Goal: Information Seeking & Learning: Learn about a topic

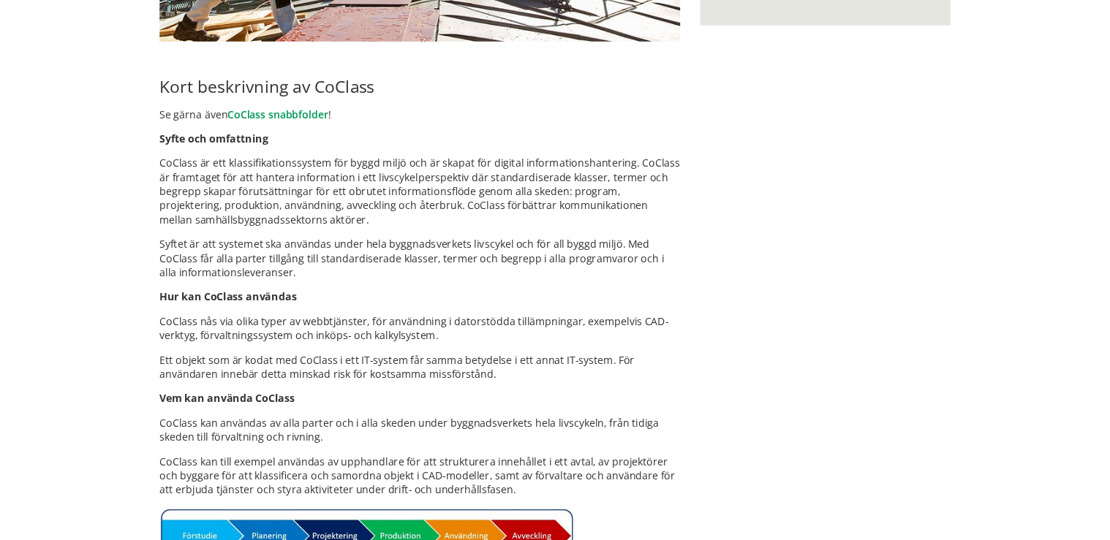
scroll to position [655, 0]
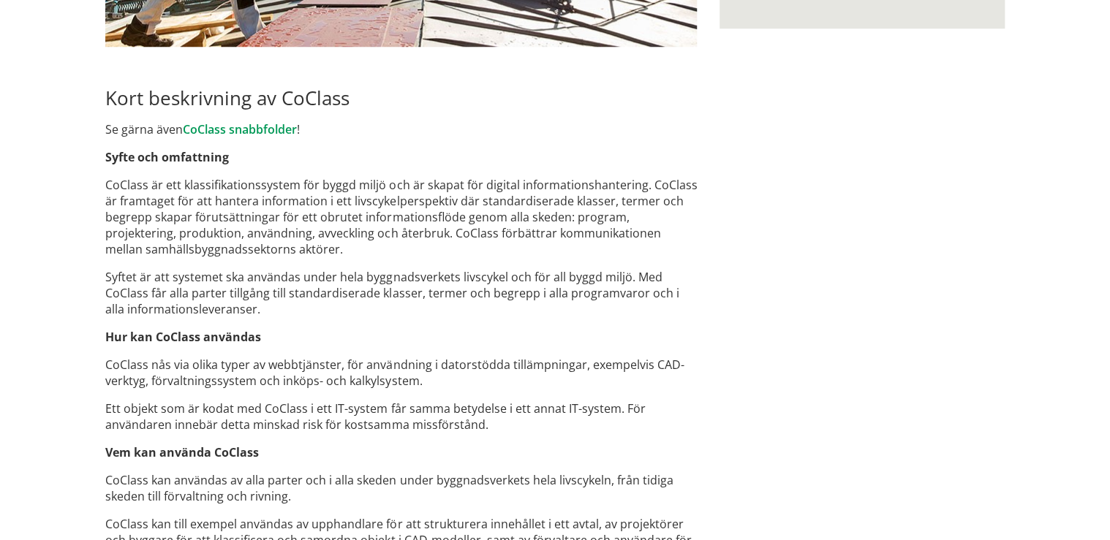
drag, startPoint x: 184, startPoint y: 181, endPoint x: 366, endPoint y: 172, distance: 181.5
click at [366, 172] on div "Roligt att se dig här! Här är det nya svenska digitala klassifikationssystemet …" at bounding box center [401, 261] width 614 height 1537
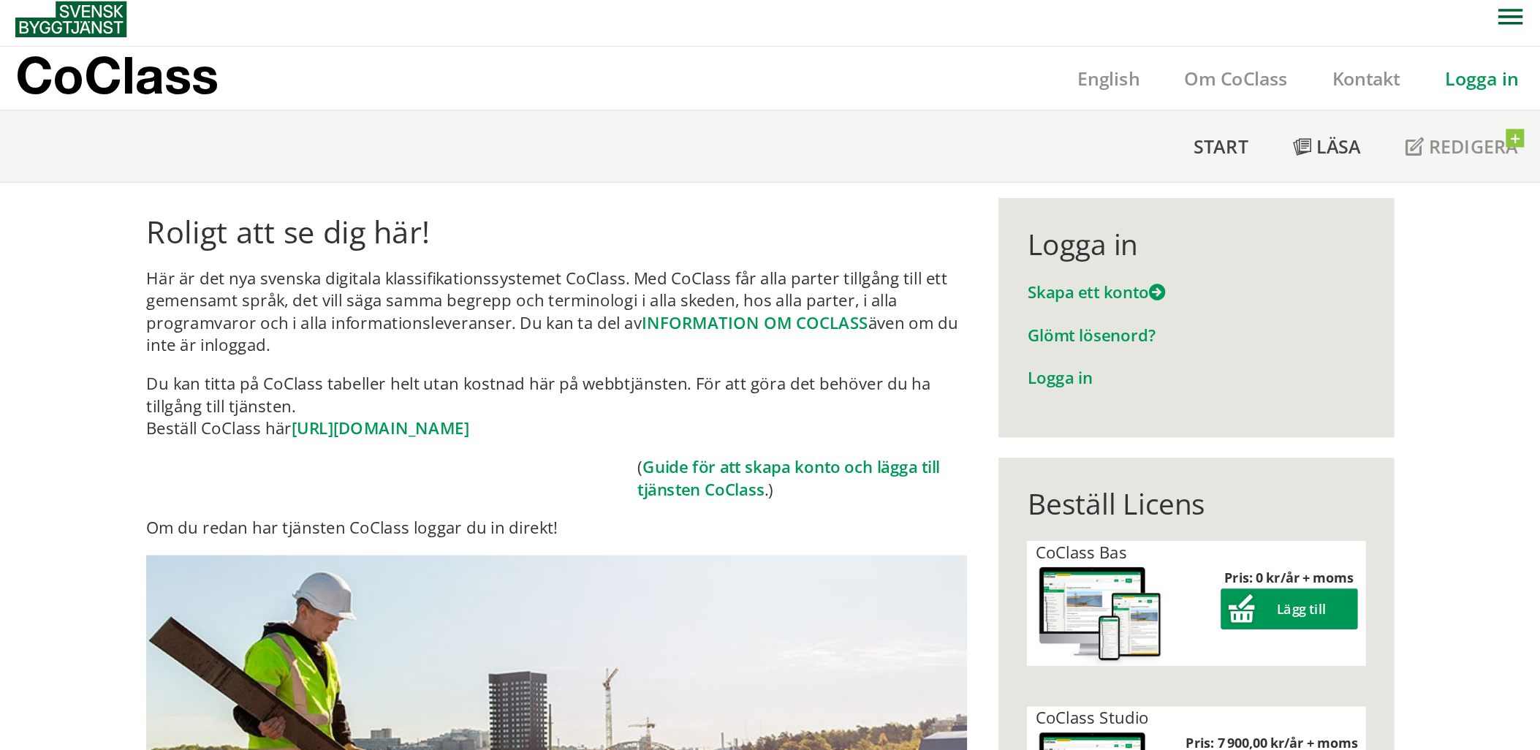
scroll to position [0, 0]
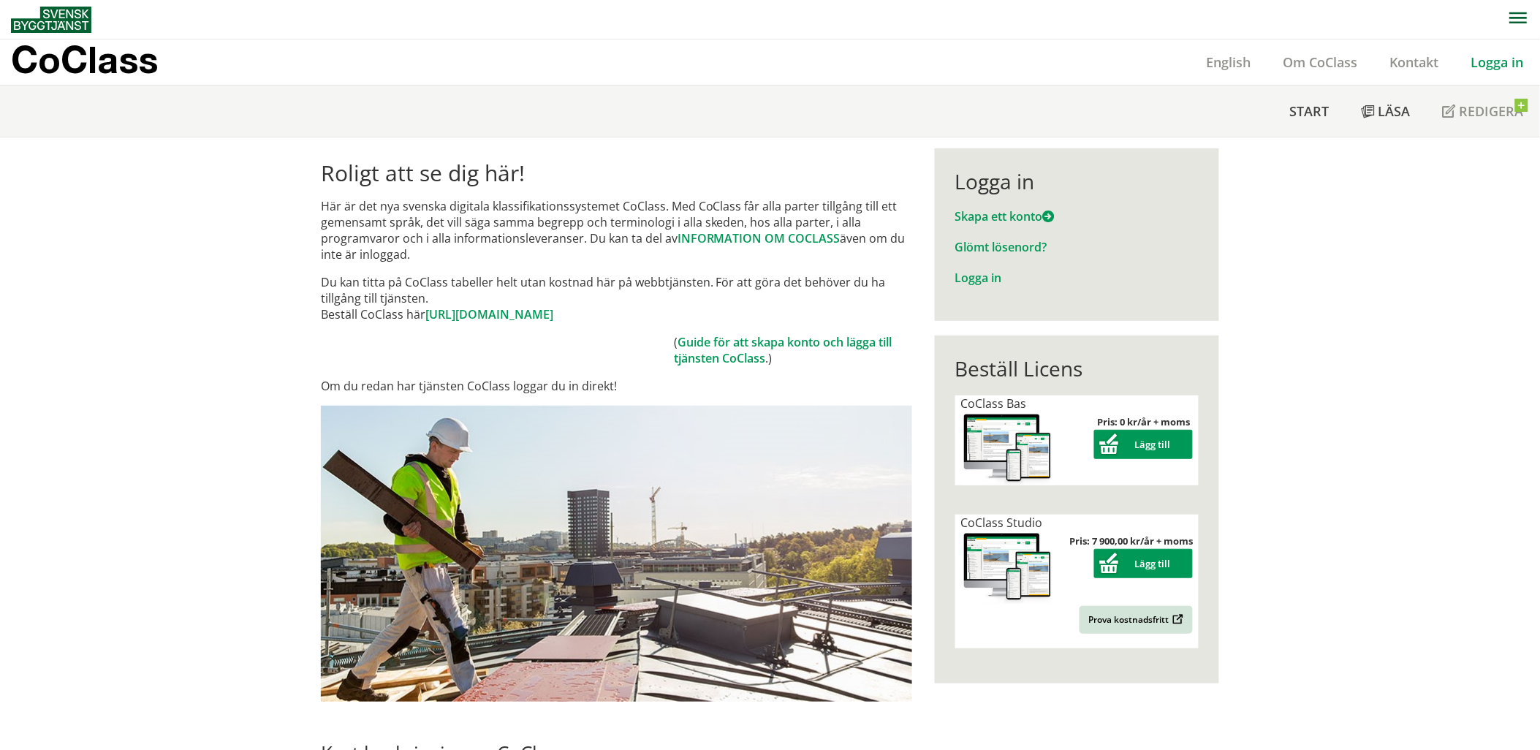
click at [1496, 63] on link "Logga in" at bounding box center [1498, 62] width 85 height 18
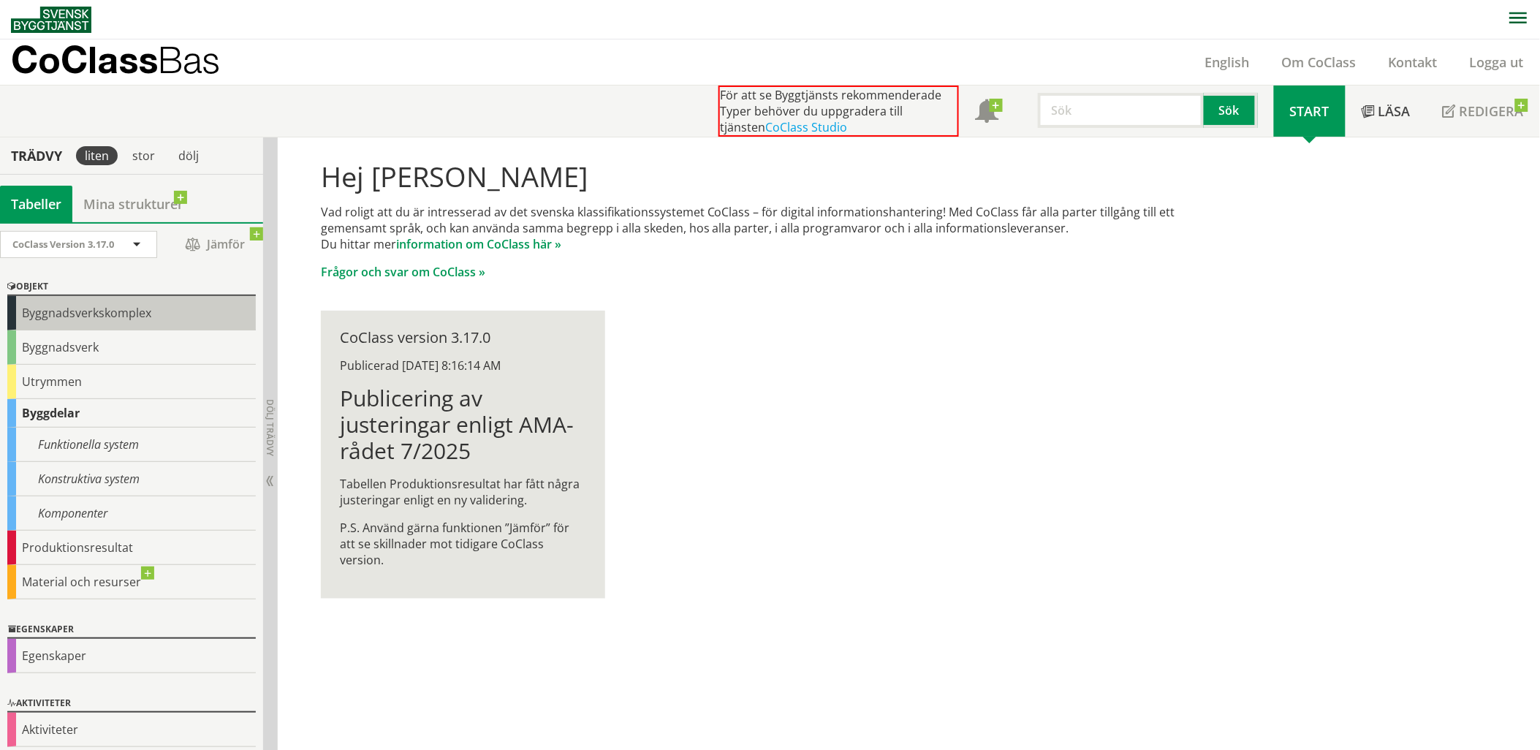
click at [102, 315] on div "Byggnadsverkskomplex" at bounding box center [131, 313] width 249 height 34
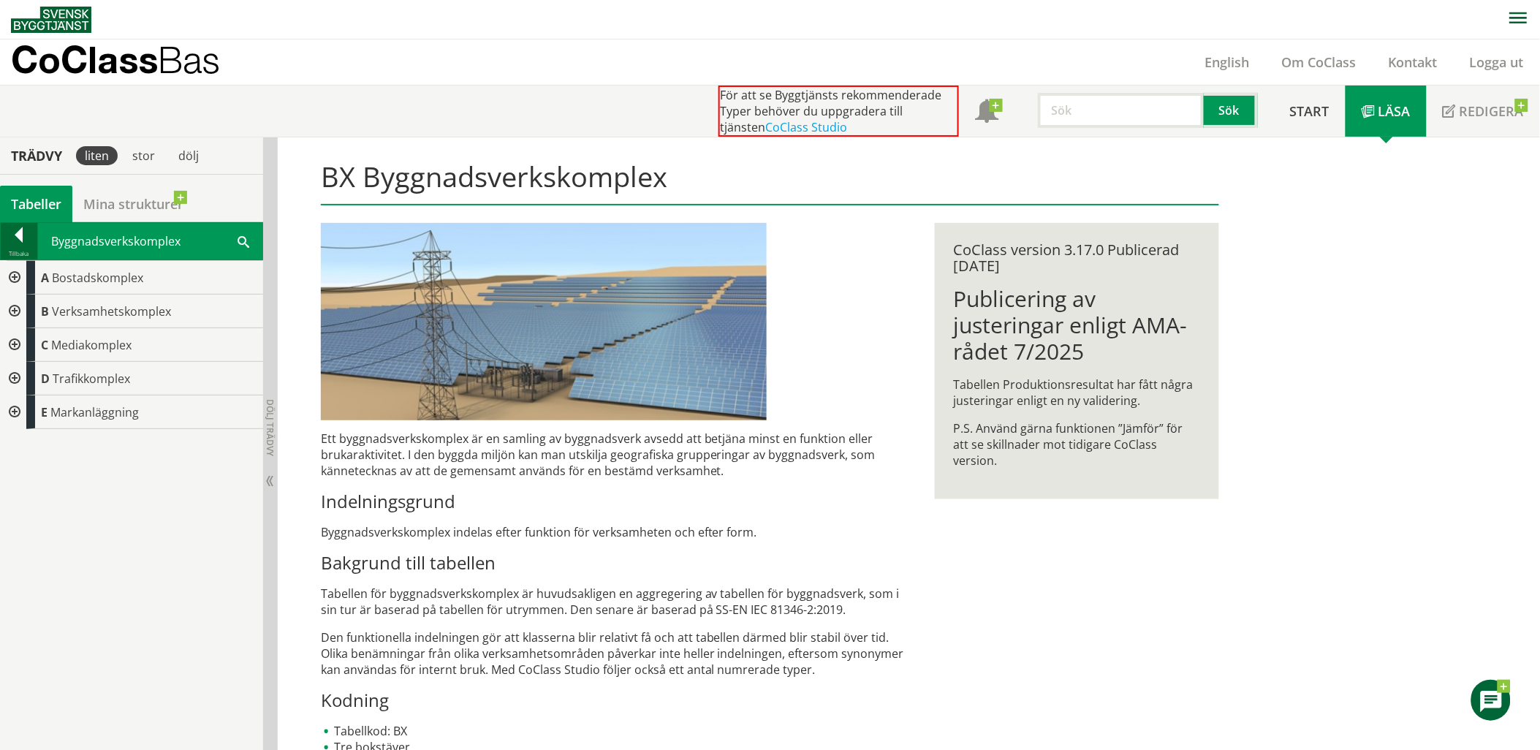
click at [15, 238] on div at bounding box center [19, 237] width 37 height 20
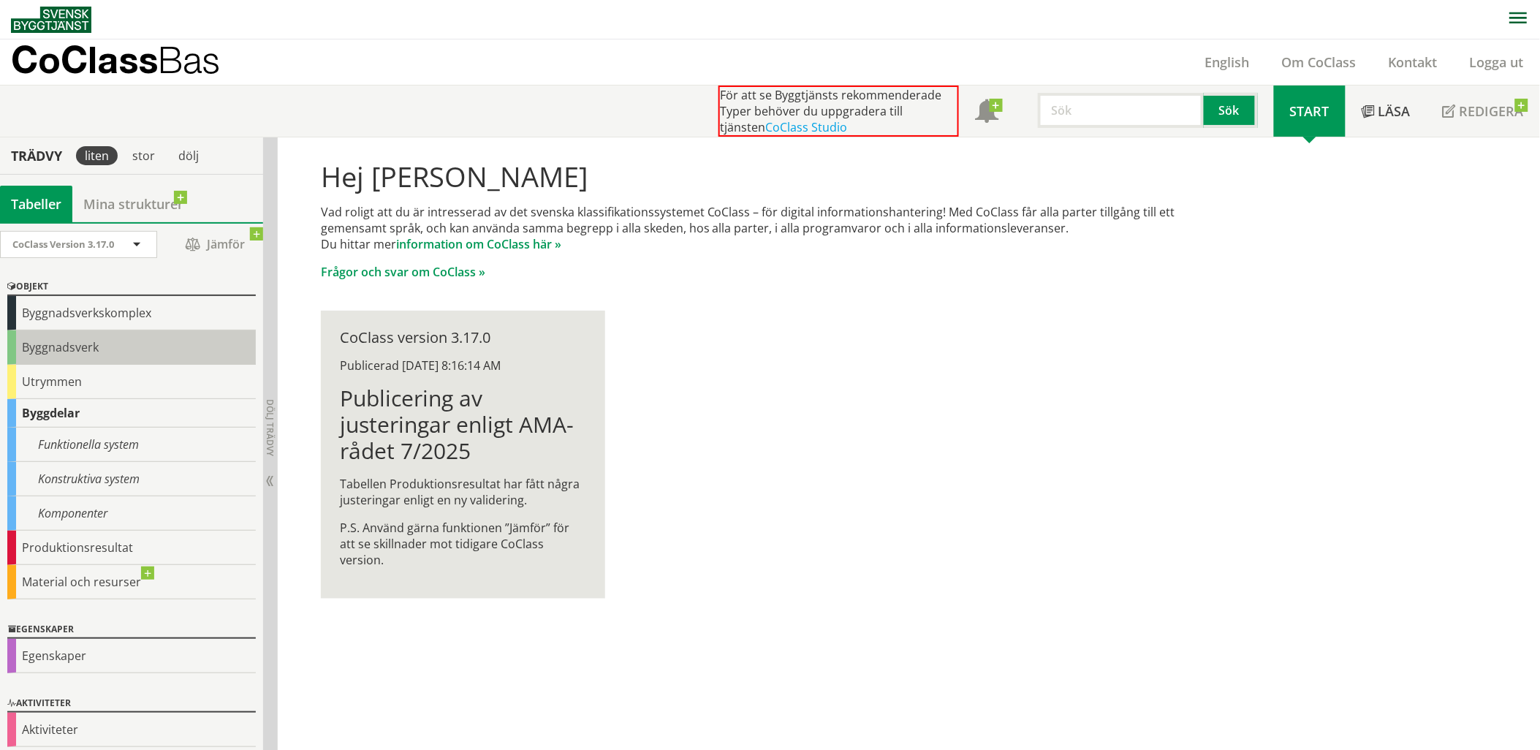
click at [76, 346] on div "Byggnadsverk" at bounding box center [131, 347] width 249 height 34
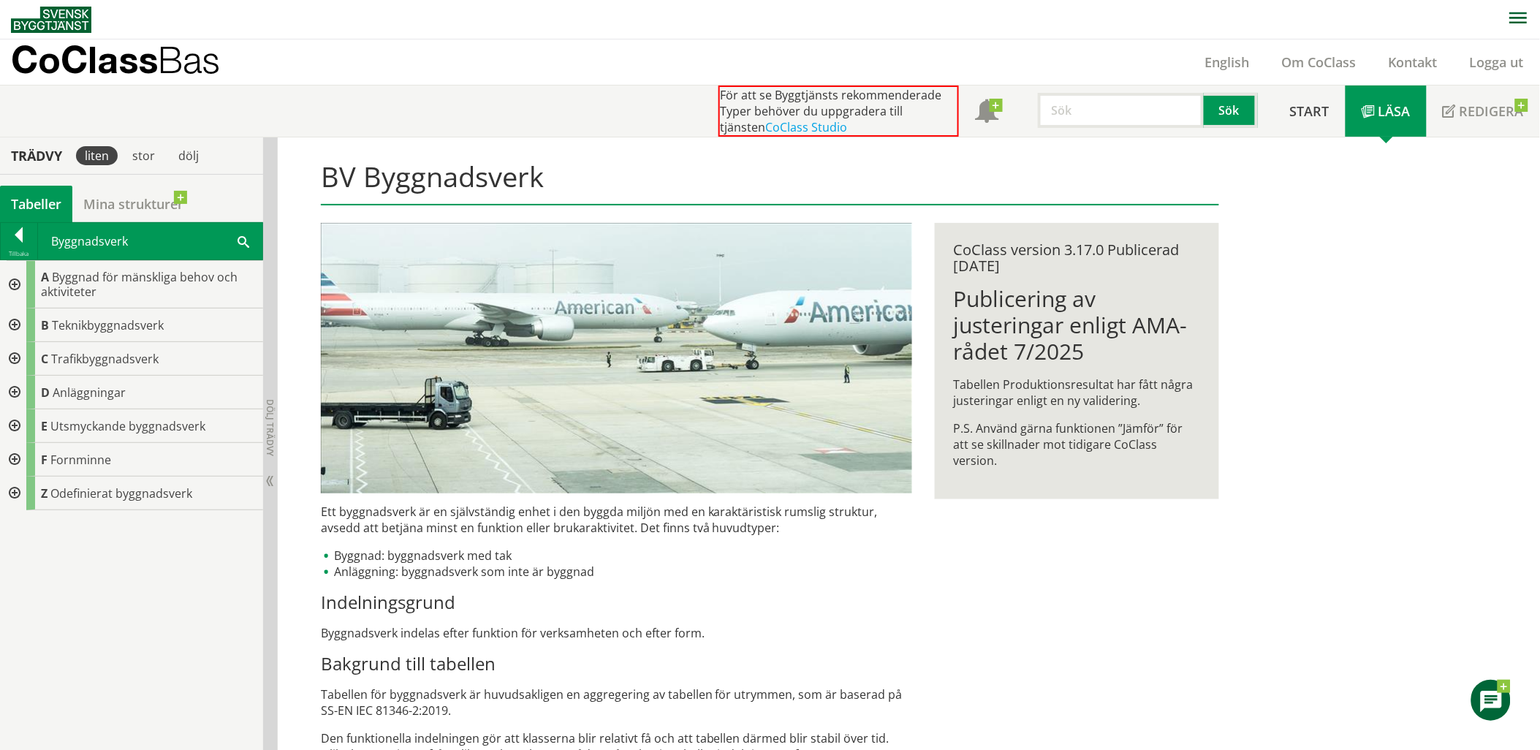
click at [15, 281] on div at bounding box center [13, 285] width 26 height 48
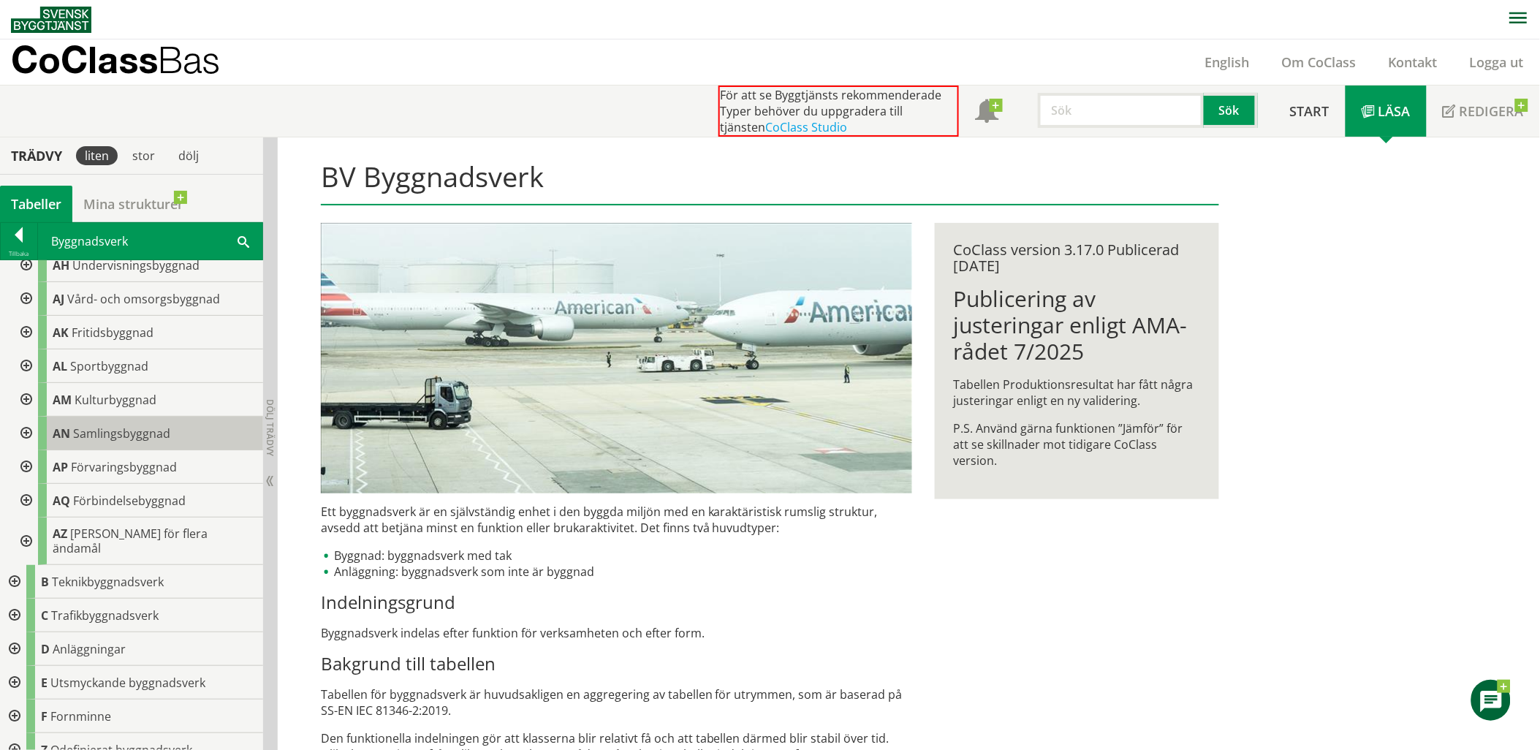
scroll to position [298, 0]
click at [28, 367] on div at bounding box center [25, 364] width 26 height 34
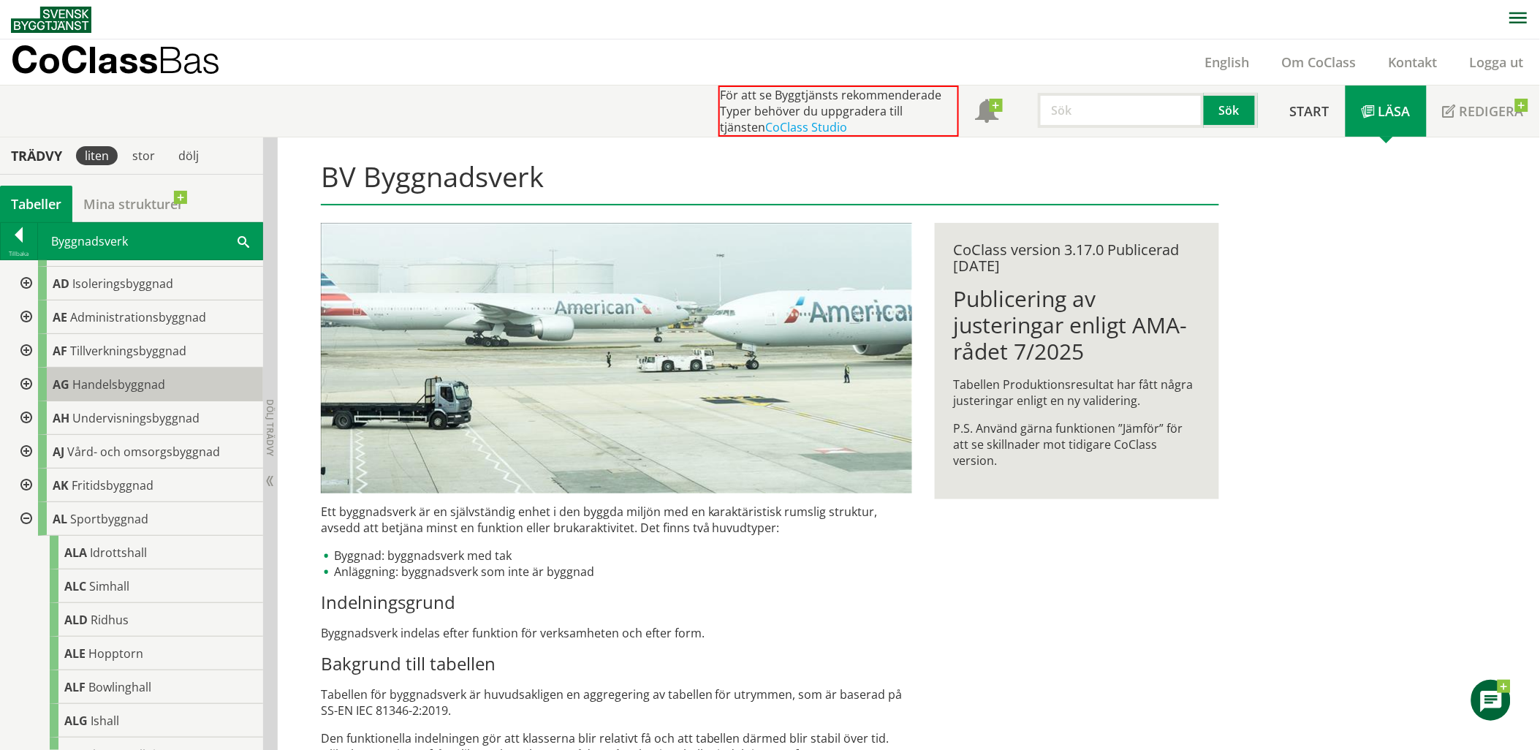
scroll to position [0, 0]
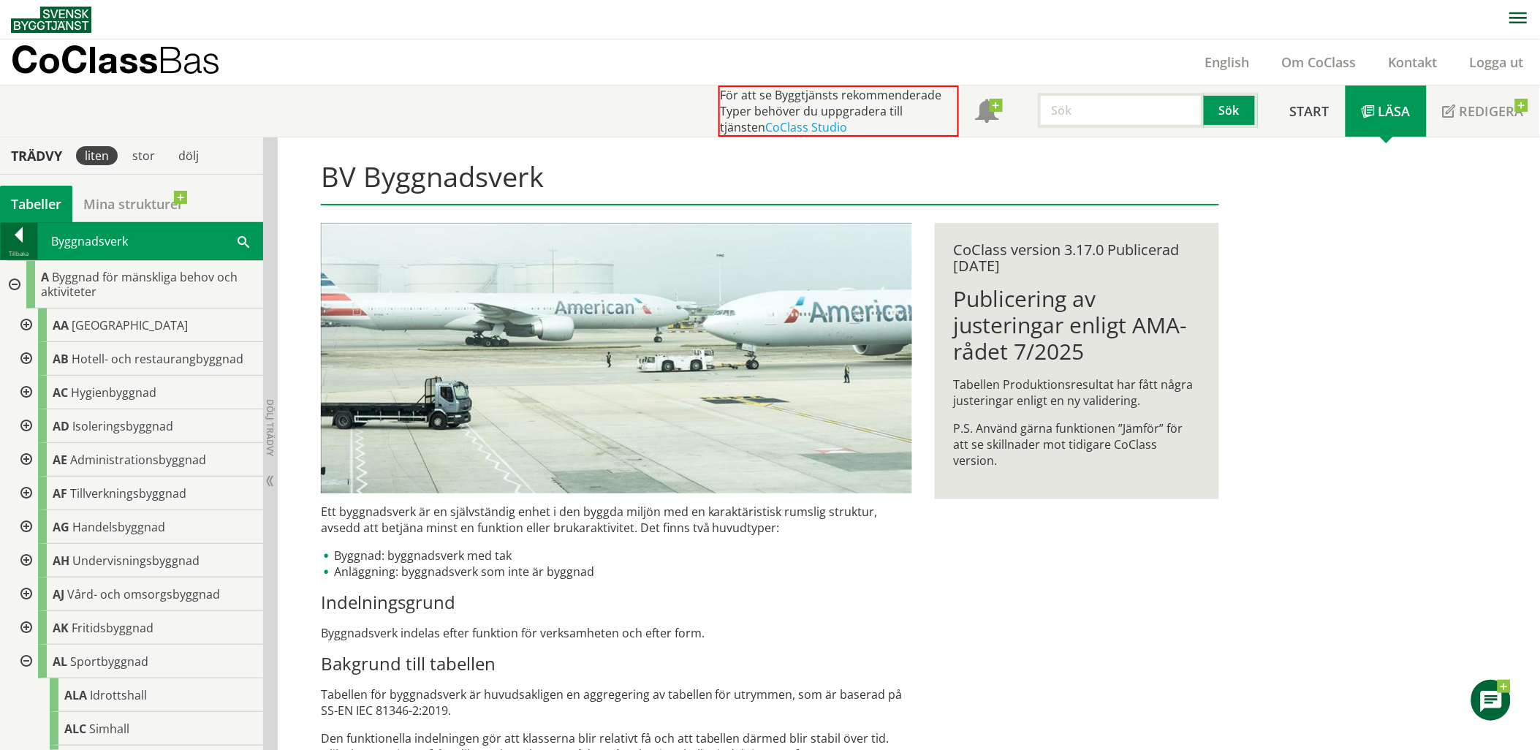
click at [17, 227] on div at bounding box center [19, 237] width 37 height 20
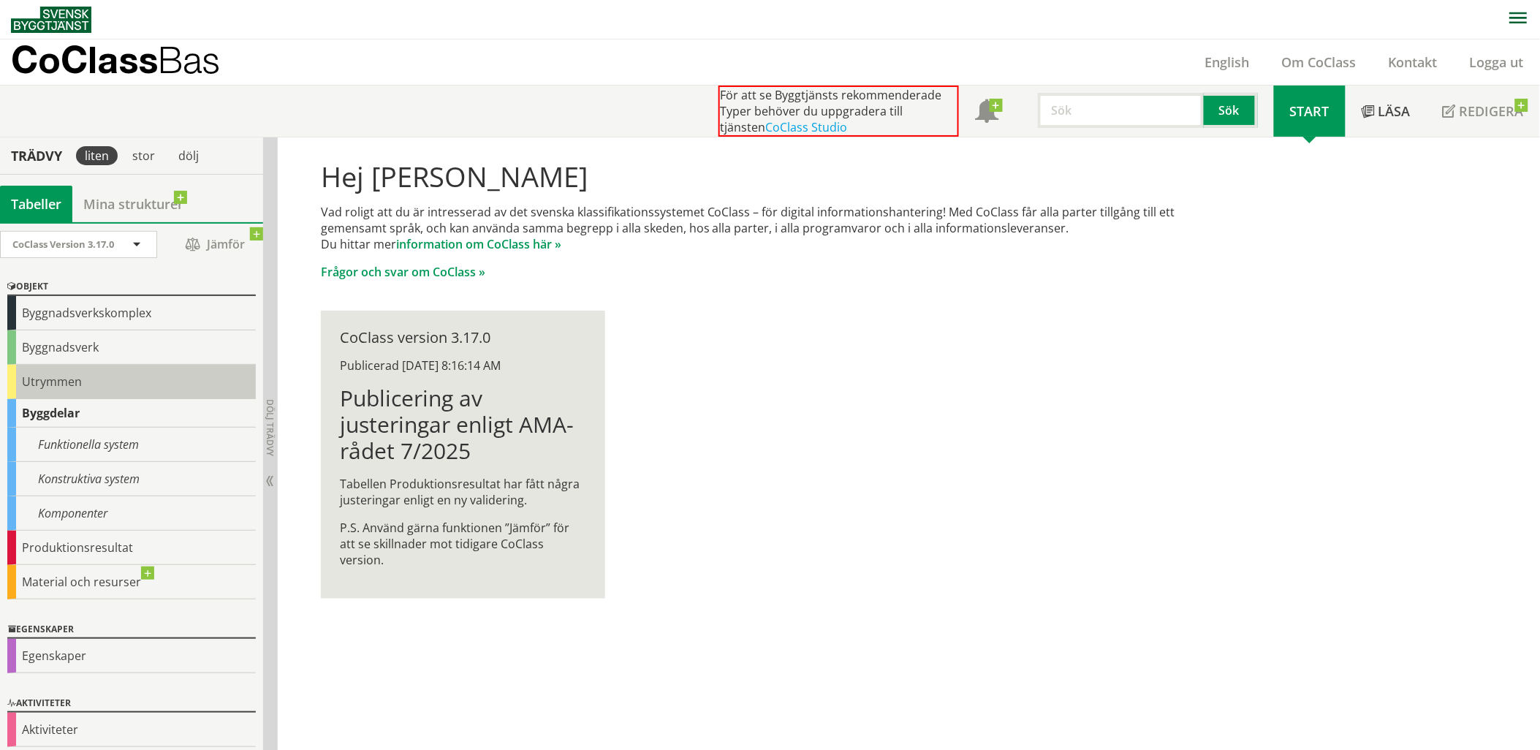
click at [55, 380] on div "Utrymmen" at bounding box center [131, 382] width 249 height 34
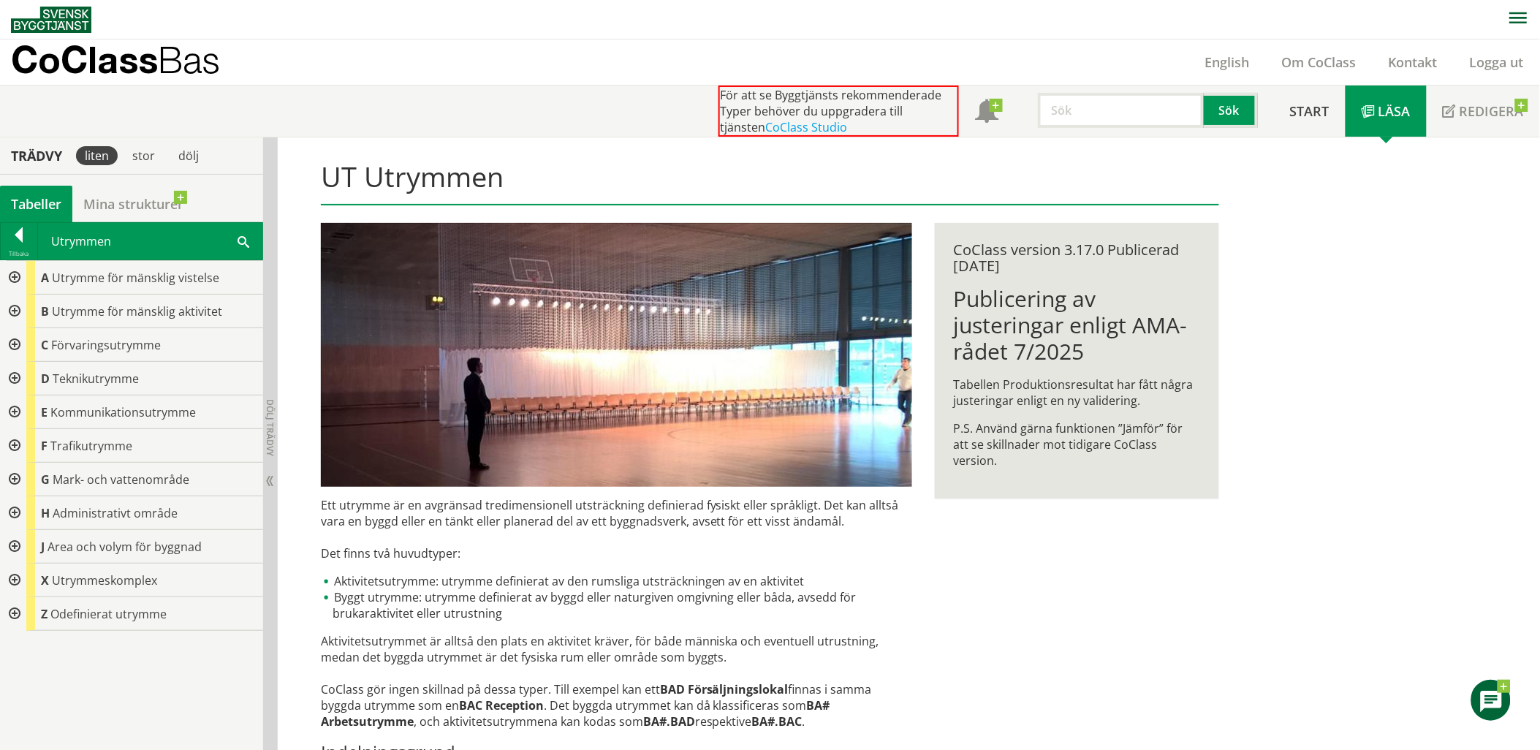
click at [12, 278] on div at bounding box center [13, 278] width 26 height 34
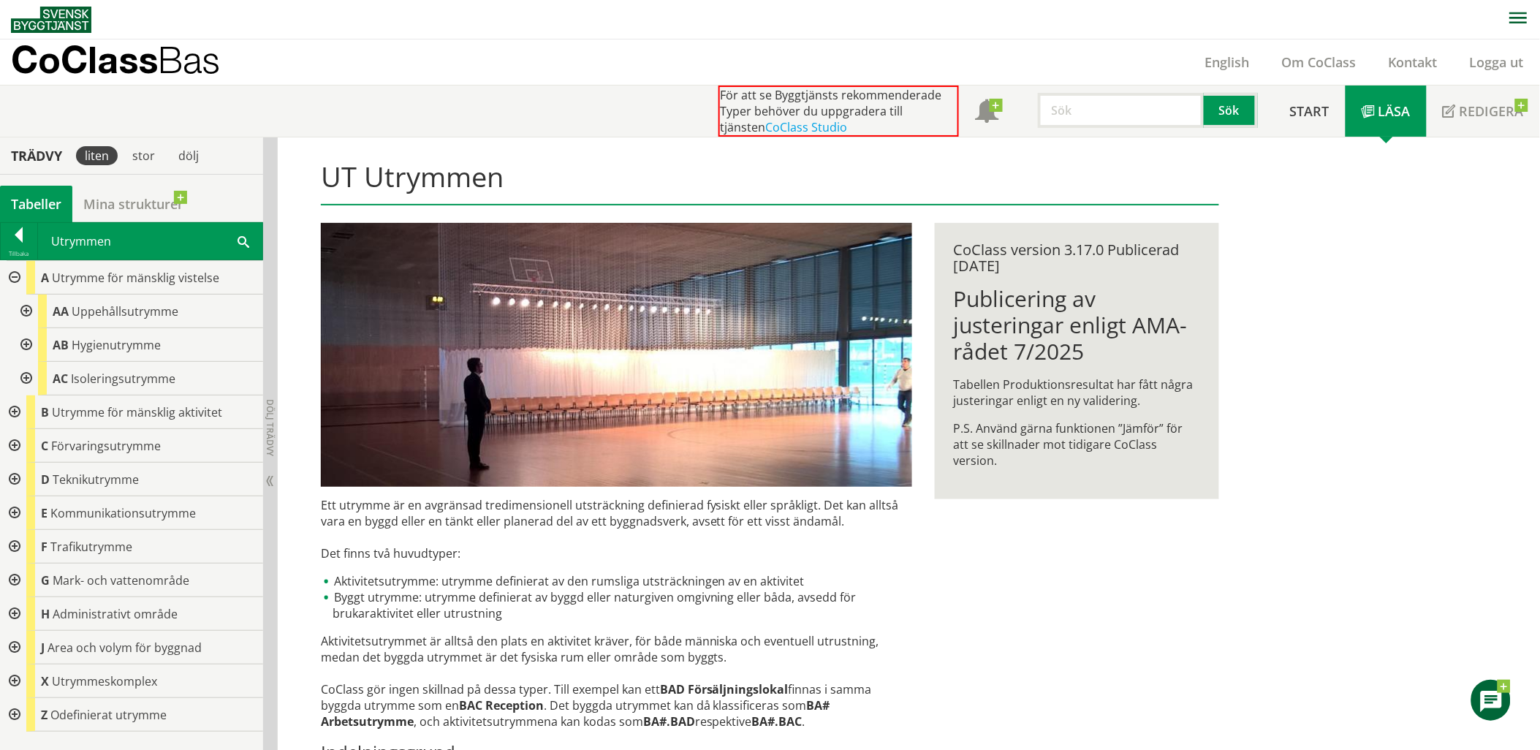
click at [24, 311] on div at bounding box center [25, 312] width 26 height 34
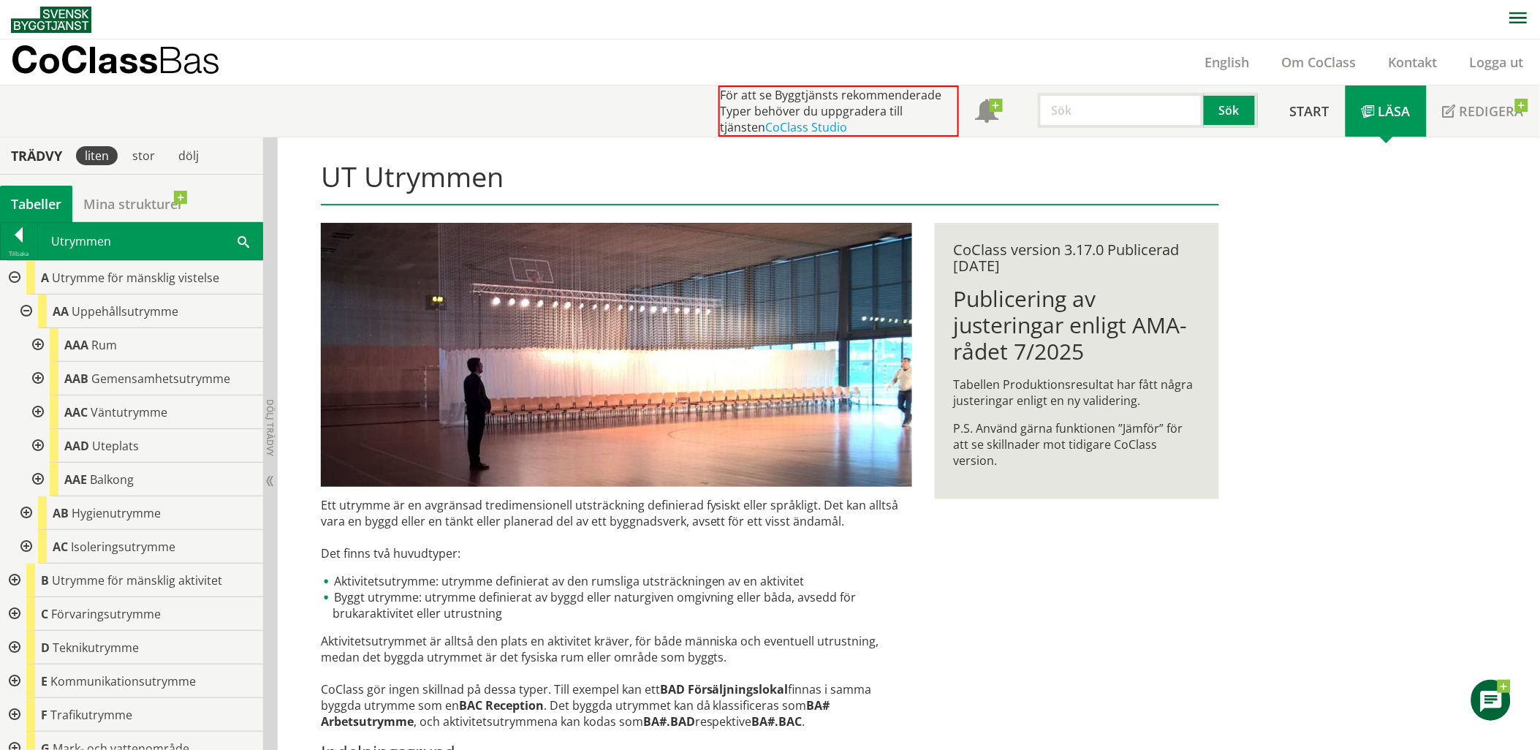
click at [34, 341] on div at bounding box center [36, 345] width 26 height 34
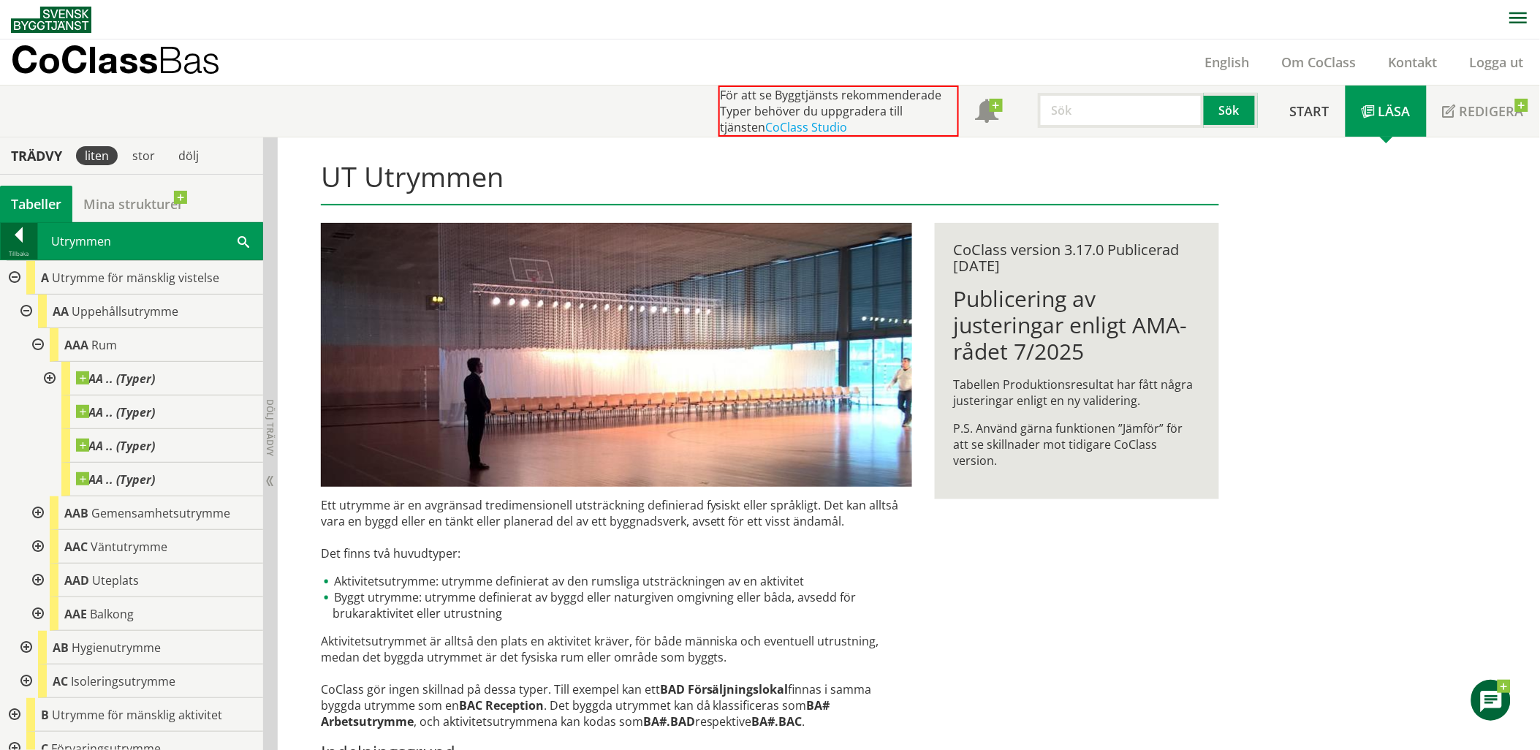
click at [18, 238] on div at bounding box center [19, 237] width 37 height 20
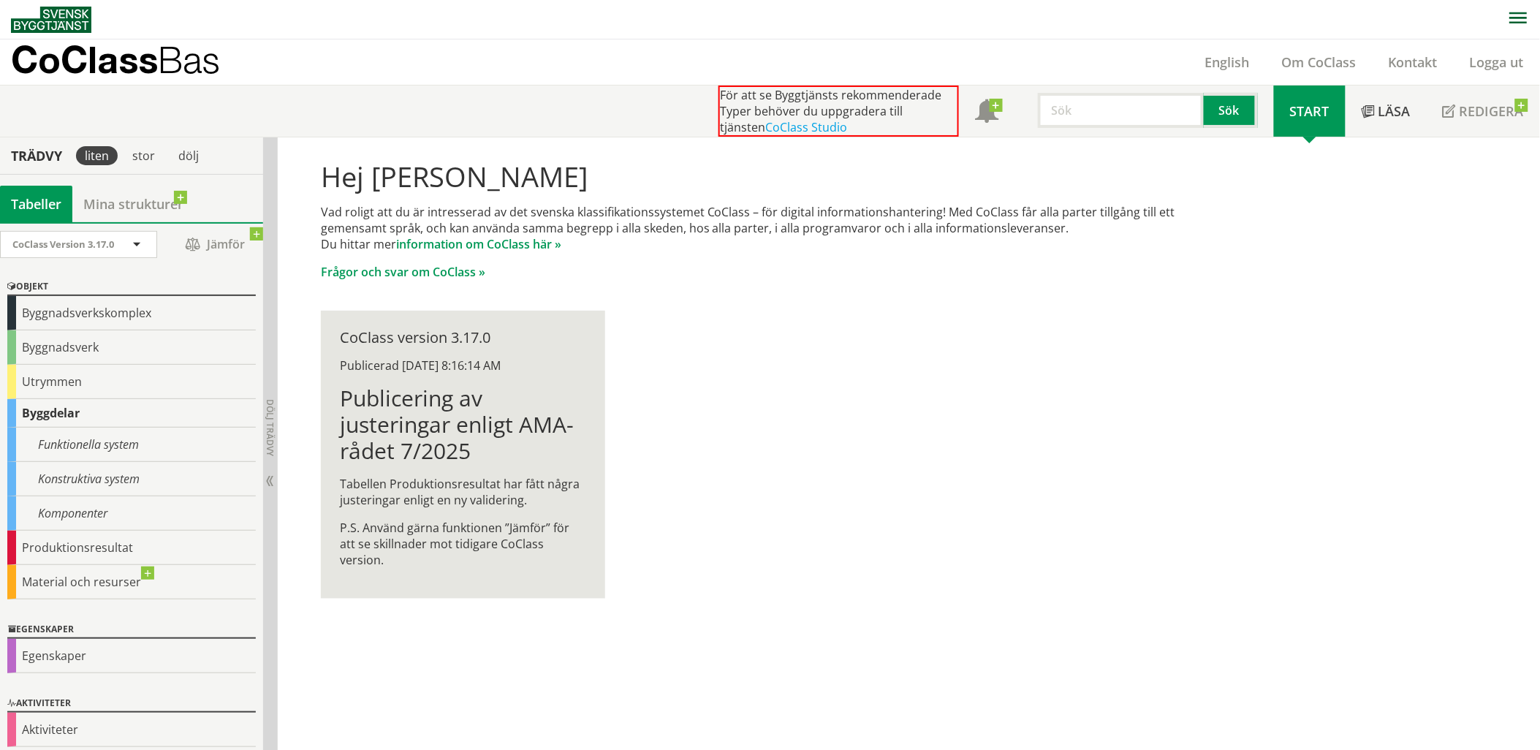
scroll to position [6, 0]
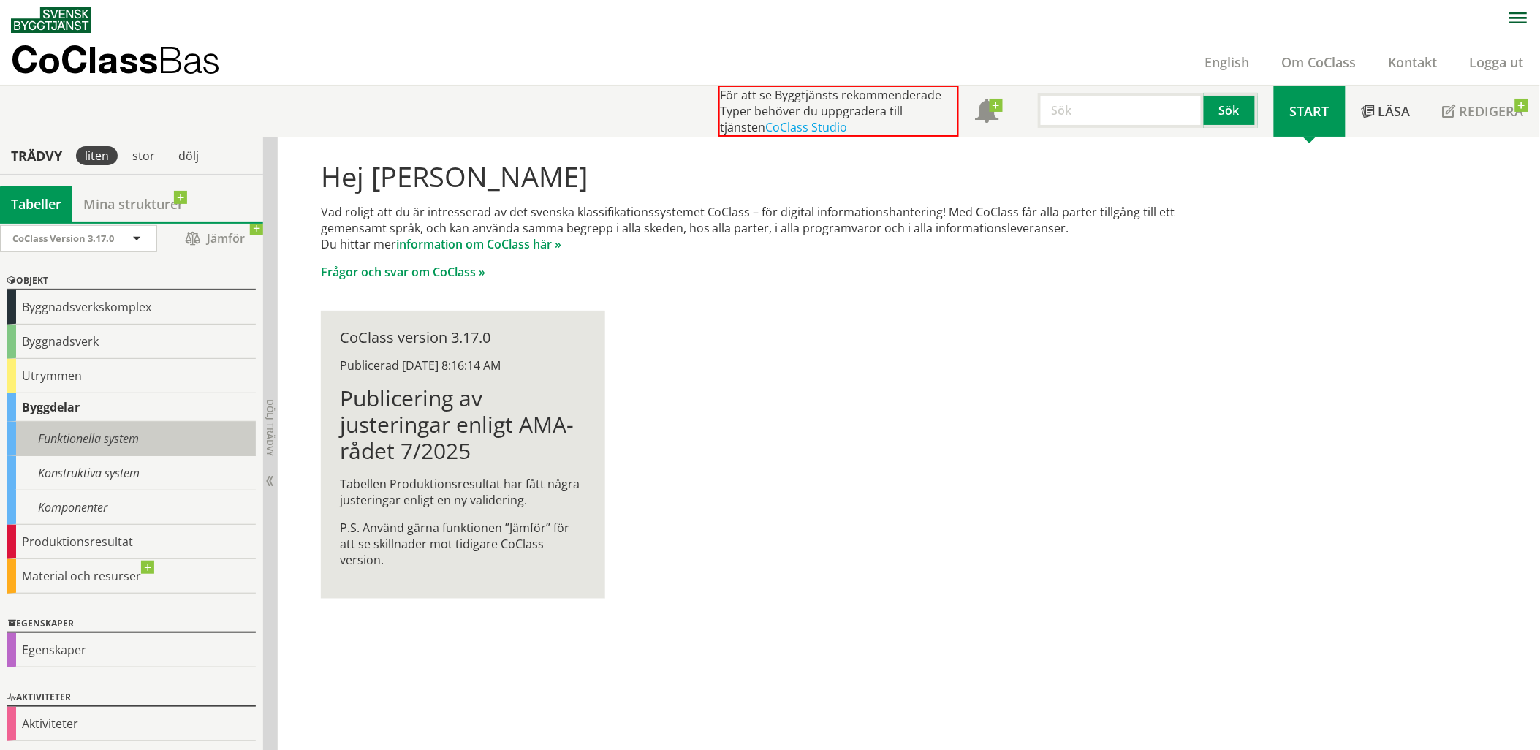
click at [91, 436] on div "Funktionella system" at bounding box center [131, 439] width 249 height 34
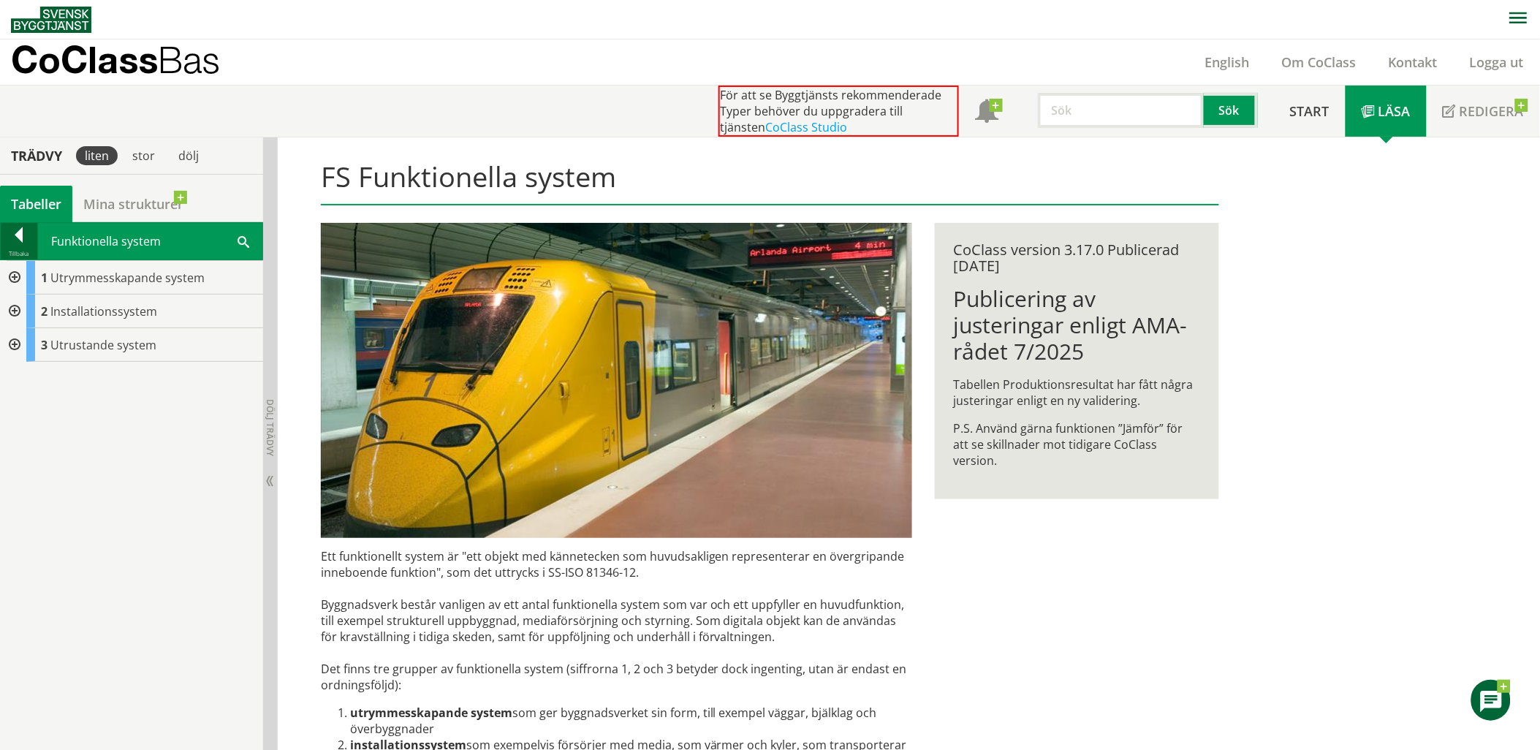
click at [22, 228] on div at bounding box center [19, 237] width 37 height 20
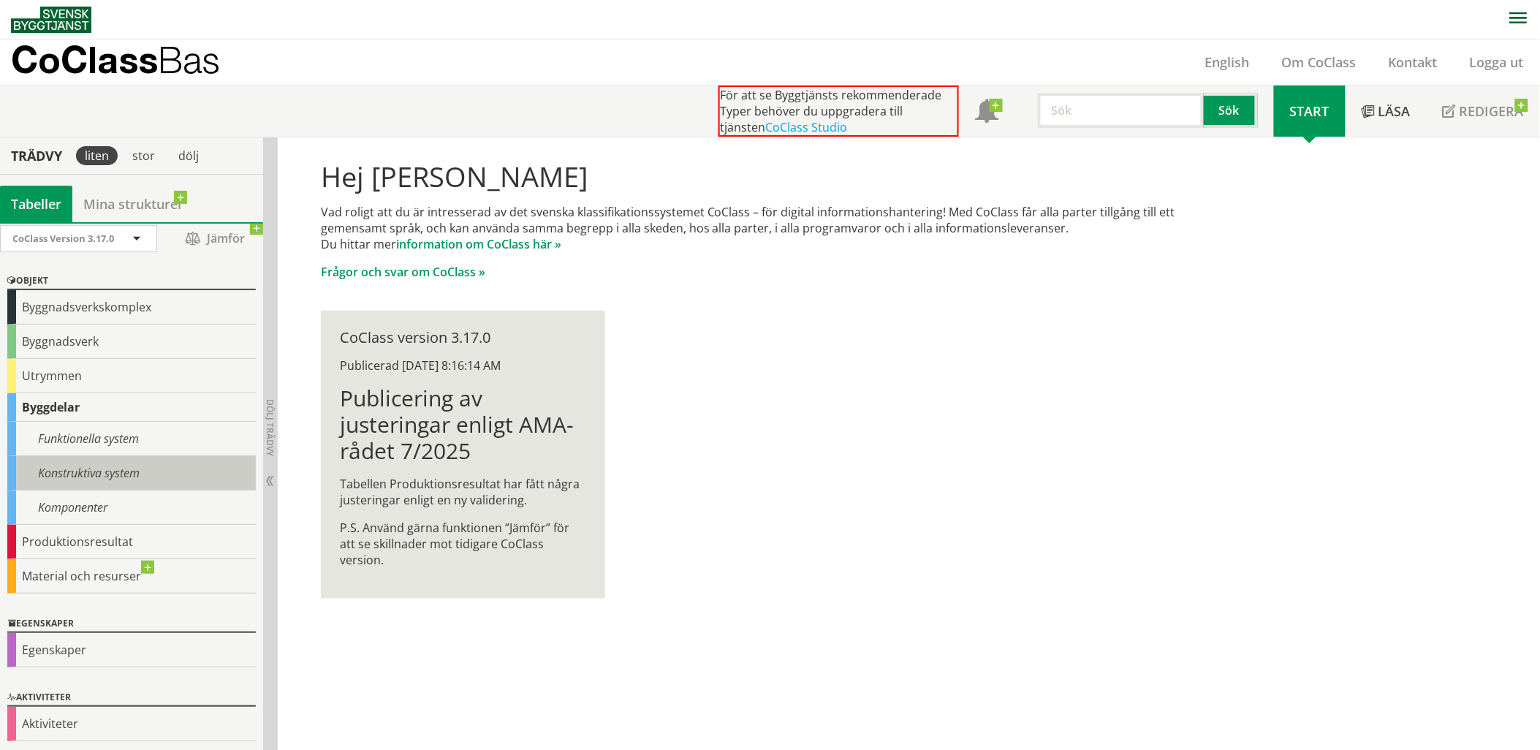
click at [115, 473] on div "Konstruktiva system" at bounding box center [131, 473] width 249 height 34
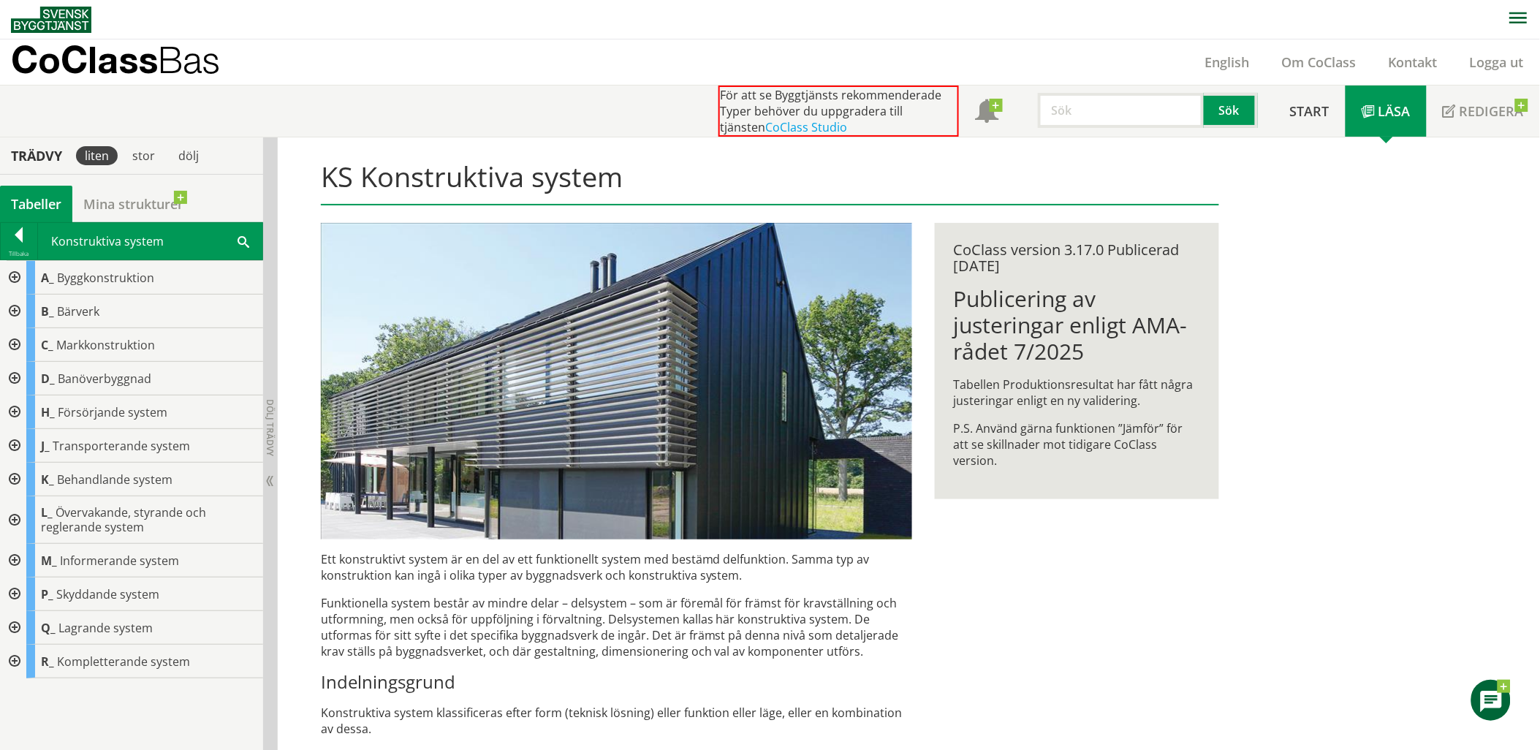
click at [12, 309] on div at bounding box center [13, 312] width 26 height 34
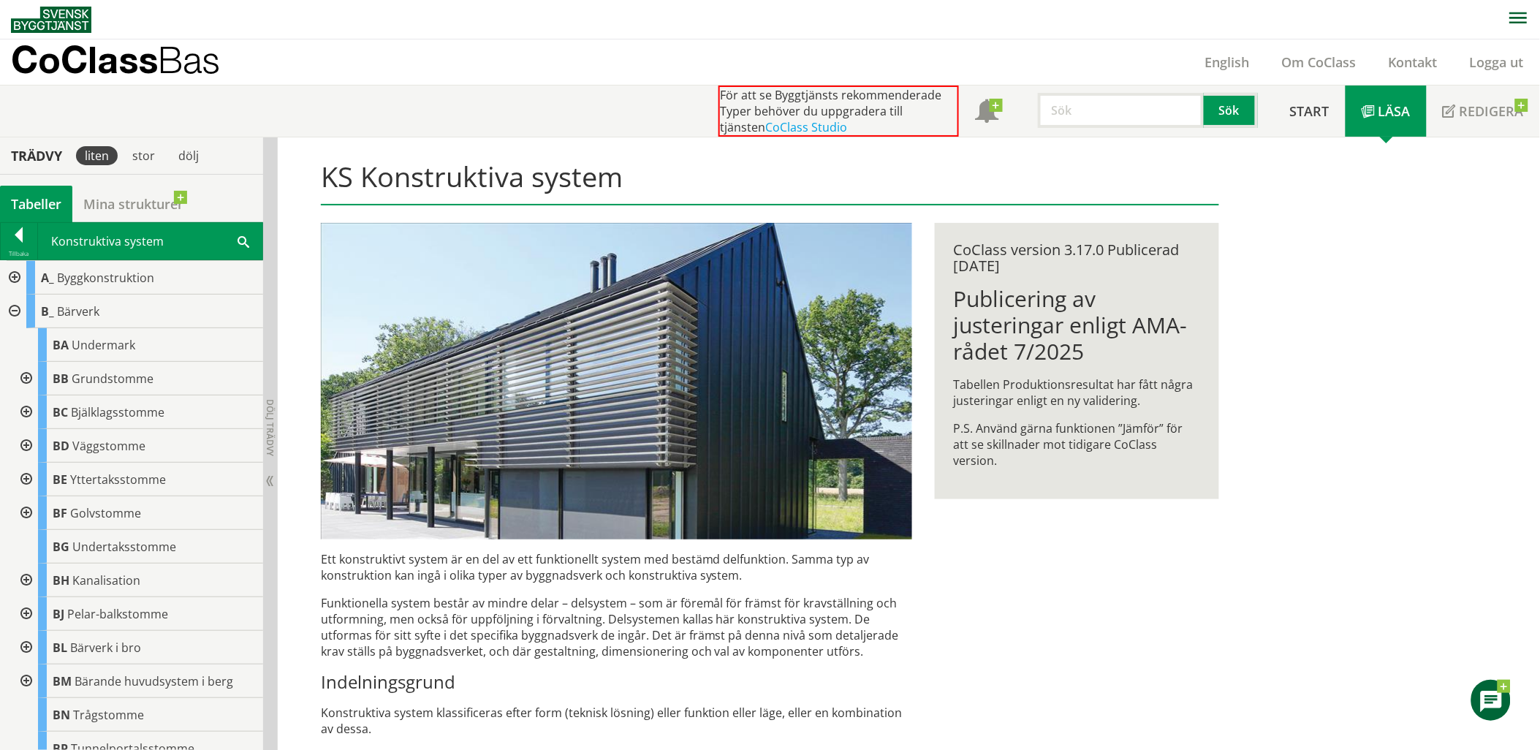
click at [18, 243] on div at bounding box center [19, 237] width 37 height 20
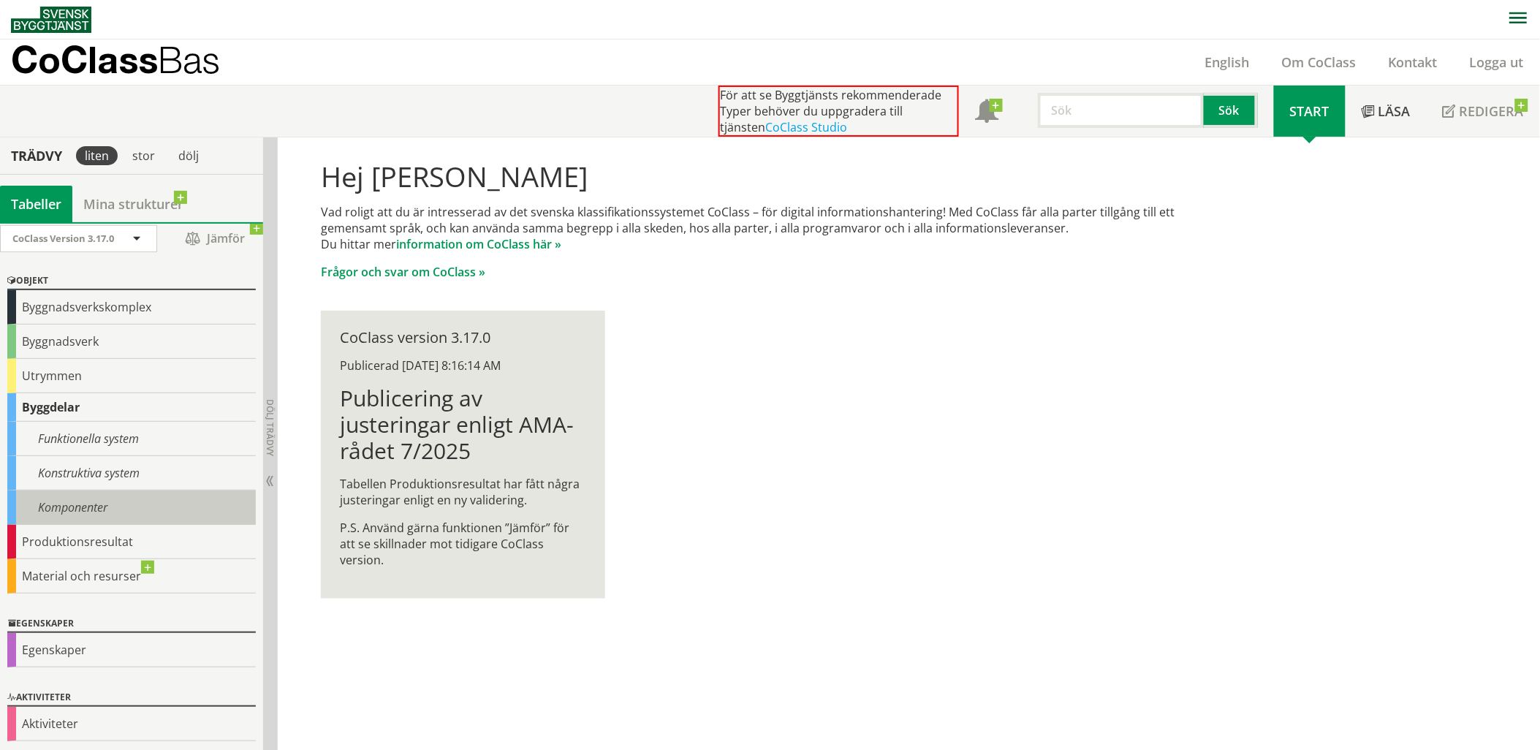
click at [84, 504] on div "Komponenter" at bounding box center [131, 508] width 249 height 34
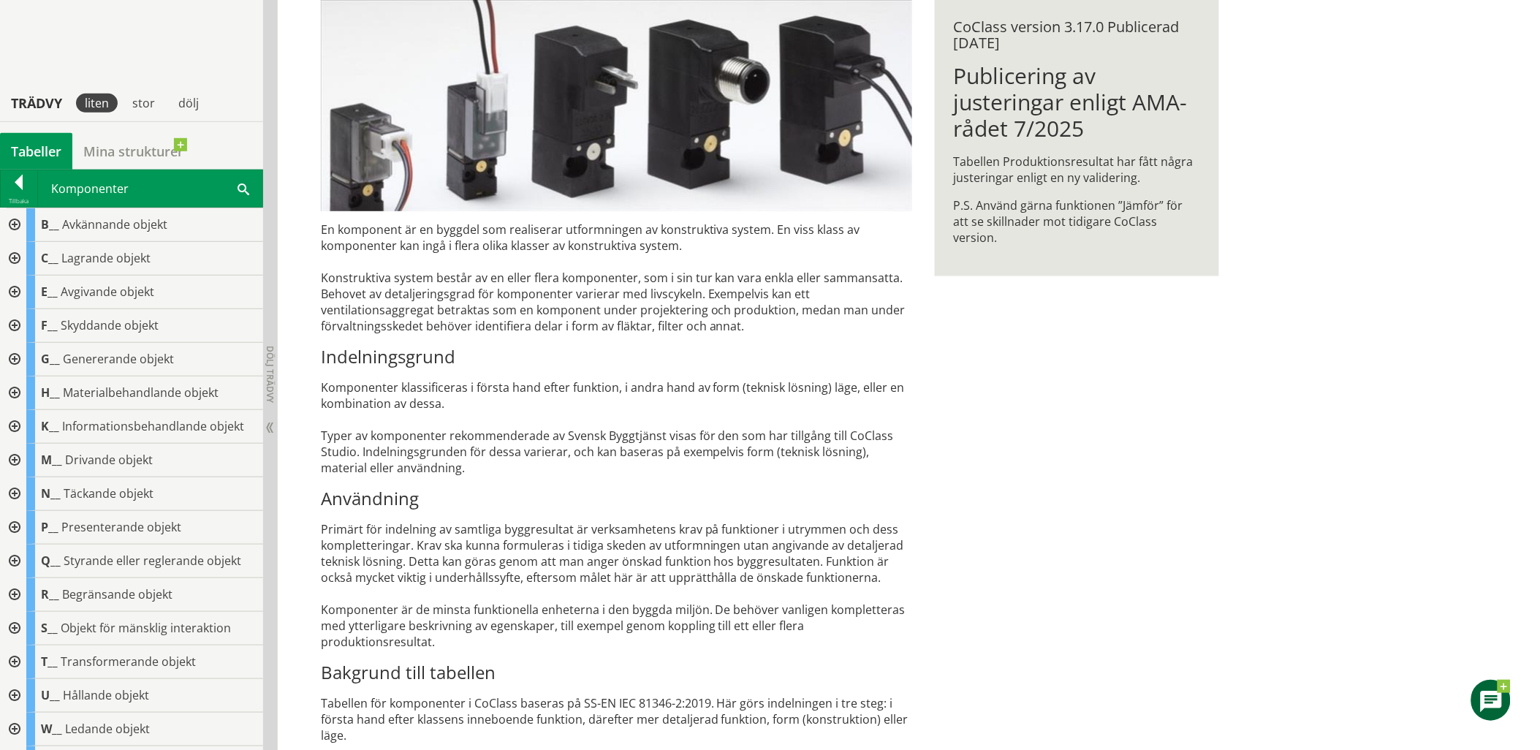
scroll to position [406, 0]
